Goal: Task Accomplishment & Management: Complete application form

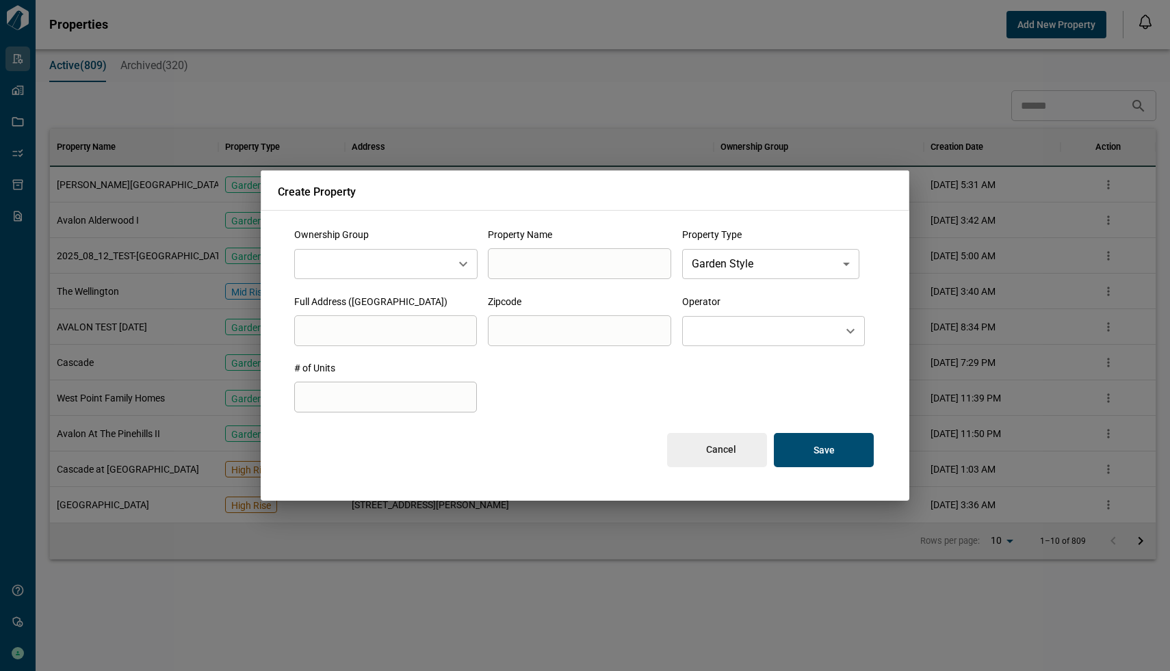
click at [999, 116] on div "**********" at bounding box center [585, 335] width 1170 height 671
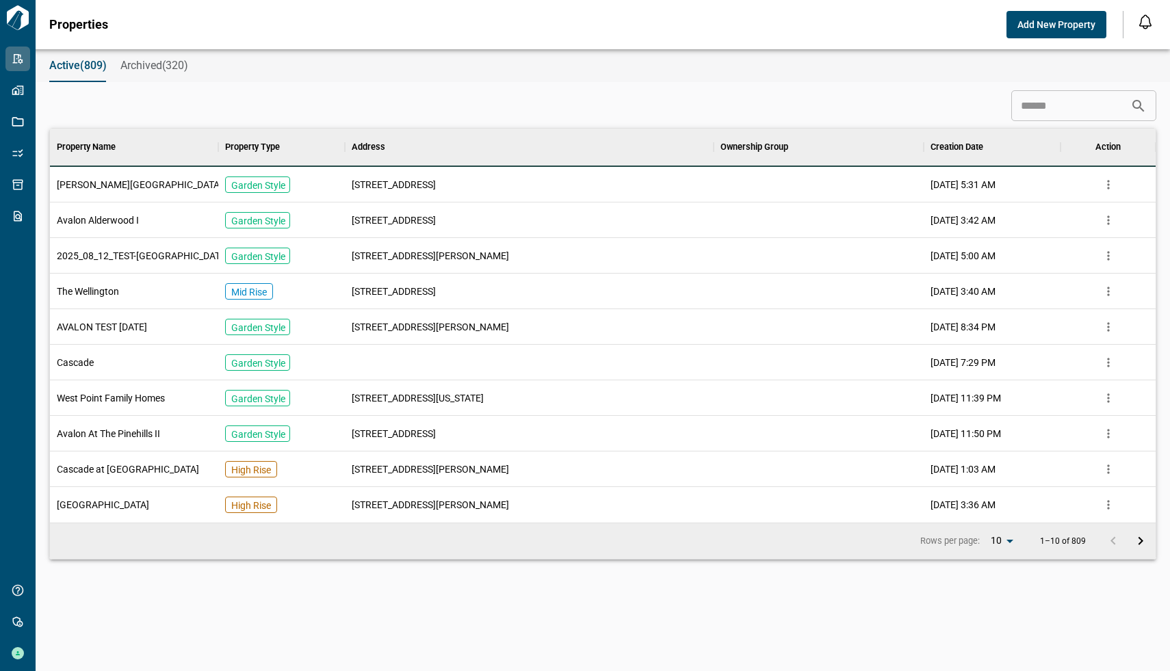
click at [1058, 23] on span "Add New Property" at bounding box center [1056, 25] width 78 height 14
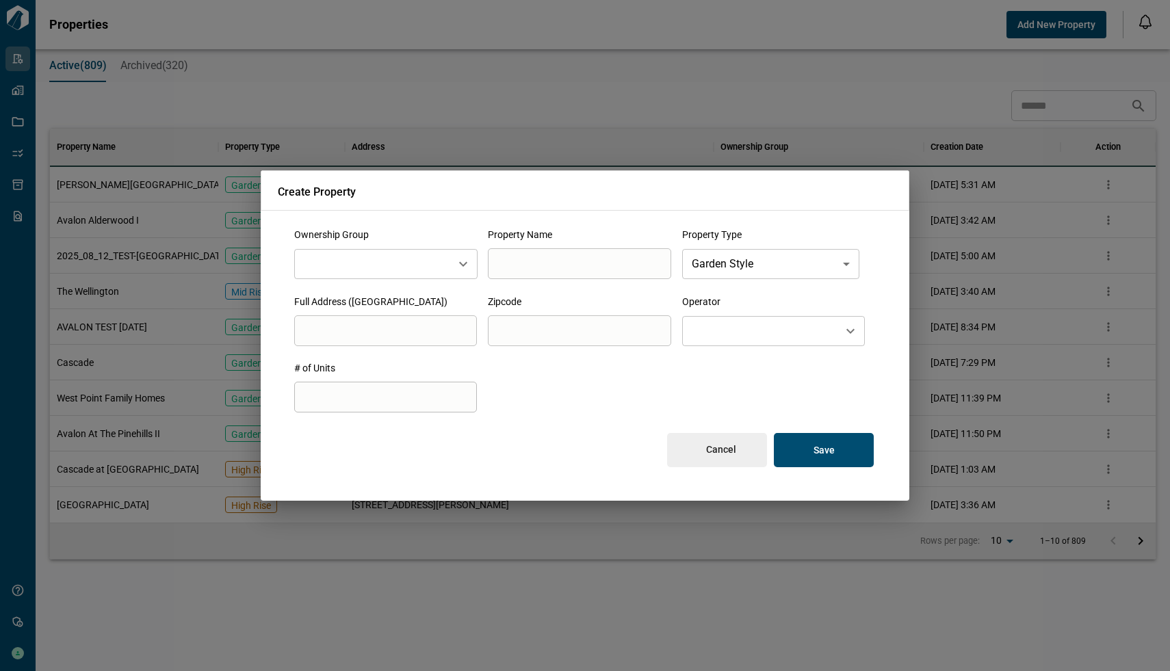
click at [783, 345] on div "​" at bounding box center [773, 331] width 183 height 30
click at [882, 328] on div "**********" at bounding box center [585, 348] width 616 height 274
